Goal: Task Accomplishment & Management: Manage account settings

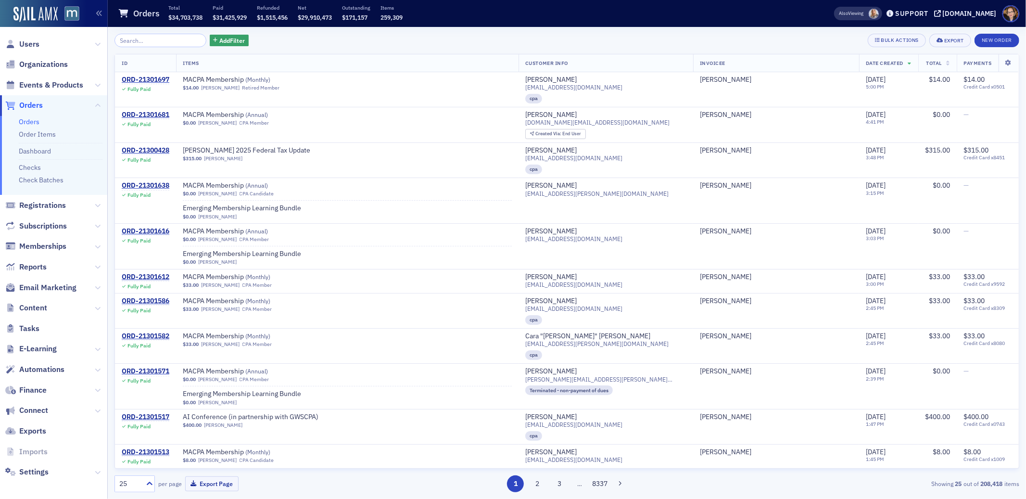
scroll to position [2, 0]
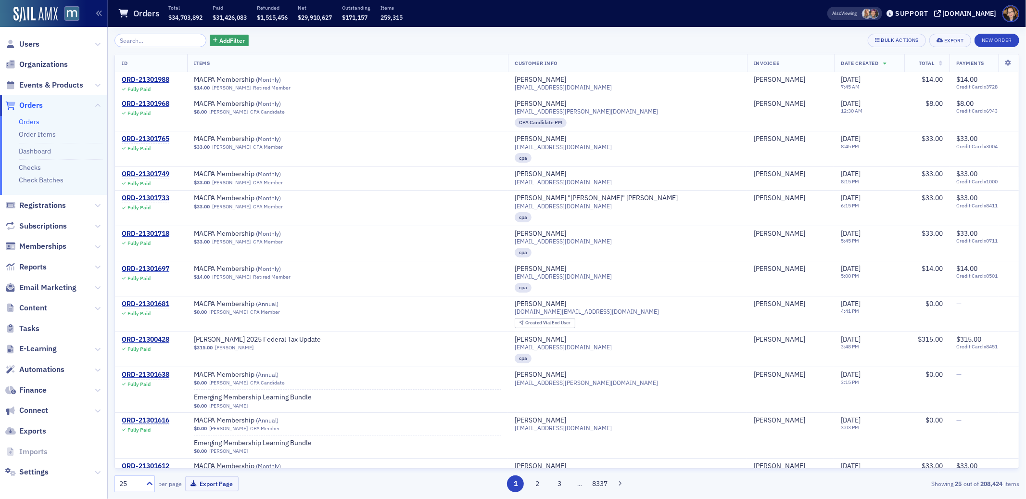
click at [31, 101] on span "Orders" at bounding box center [31, 105] width 24 height 11
